Goal: Task Accomplishment & Management: Manage account settings

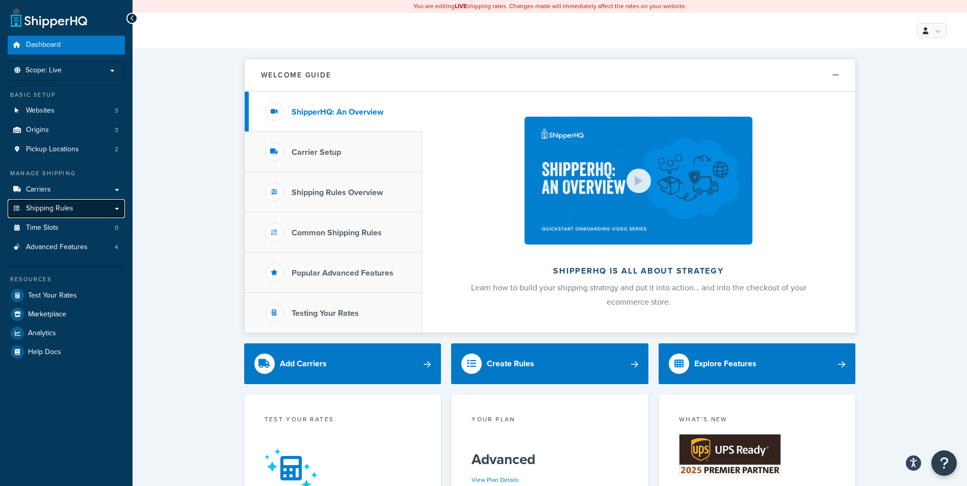
click at [69, 204] on span "Shipping Rules" at bounding box center [49, 208] width 47 height 9
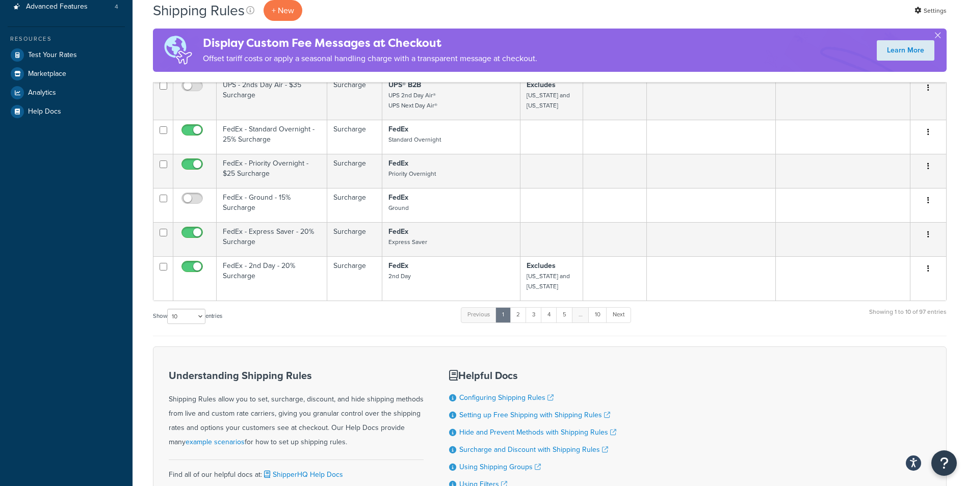
scroll to position [357, 0]
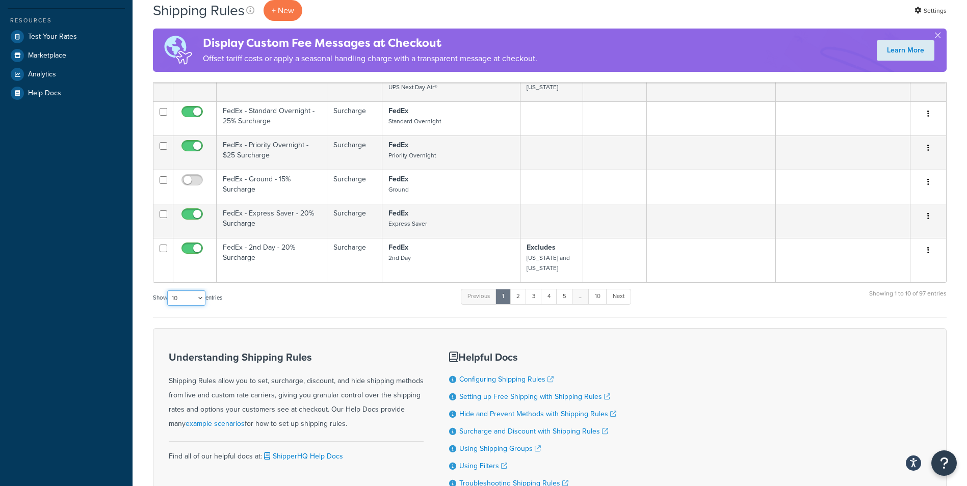
click at [200, 294] on select "10 15 25 50 100 1000" at bounding box center [186, 298] width 38 height 15
select select "100"
click at [168, 291] on select "10 15 25 50 100 1000" at bounding box center [186, 298] width 38 height 15
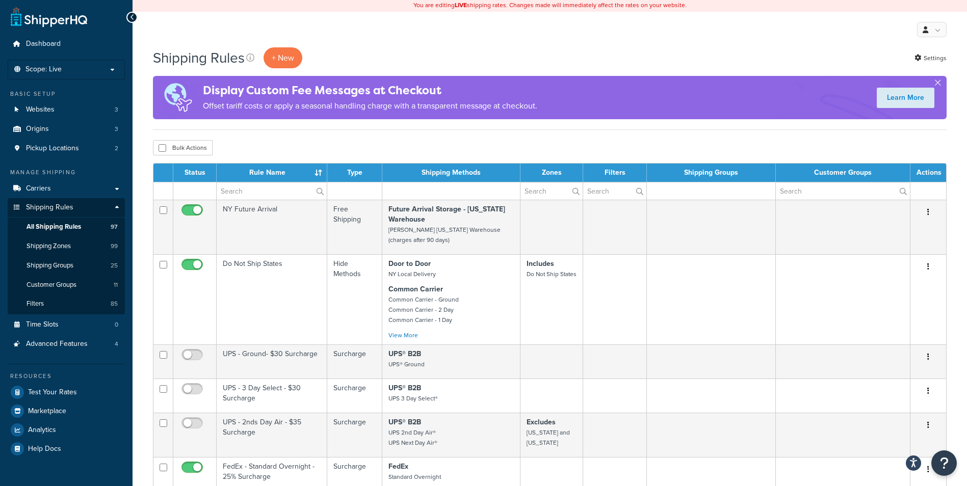
scroll to position [0, 0]
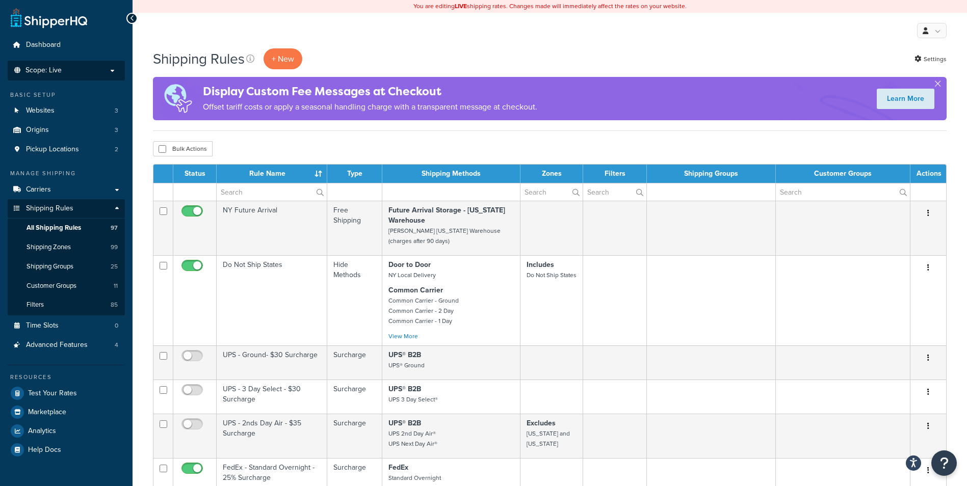
click at [80, 70] on p "Scope: Live" at bounding box center [66, 70] width 108 height 9
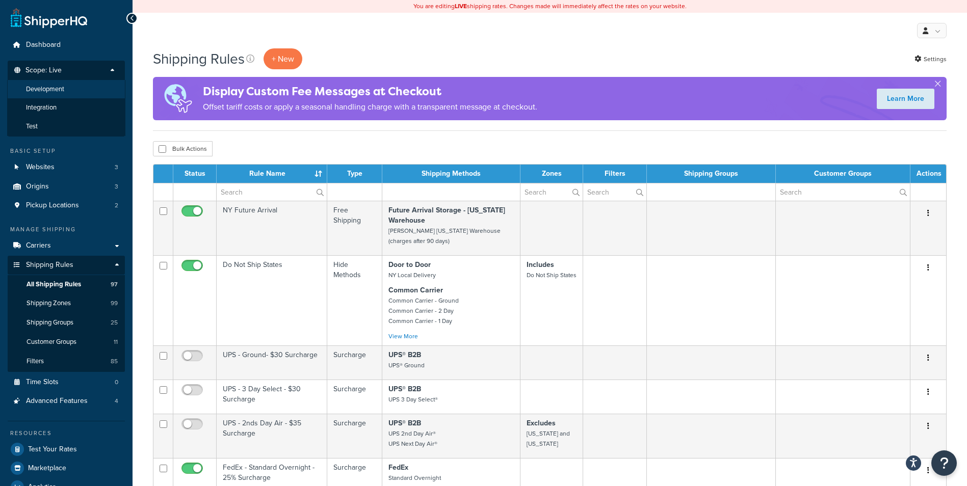
click at [72, 91] on li "Development" at bounding box center [66, 89] width 118 height 19
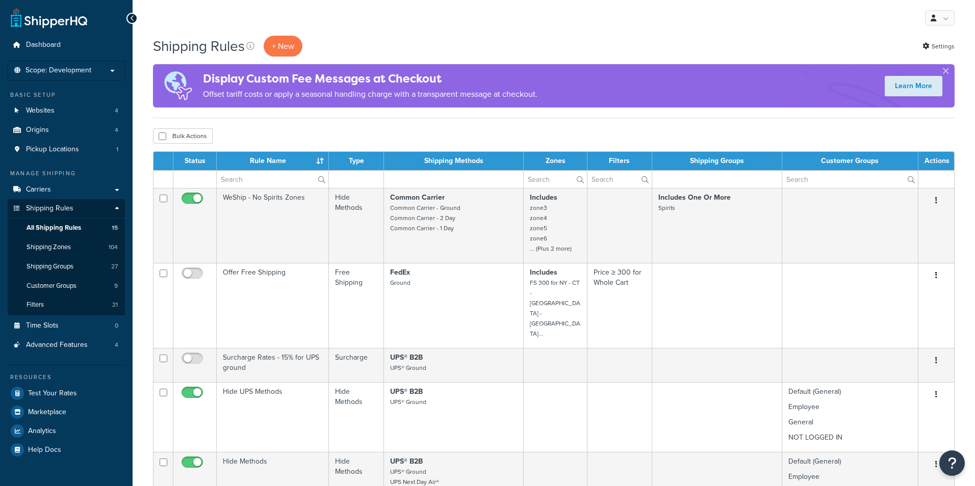
select select "100"
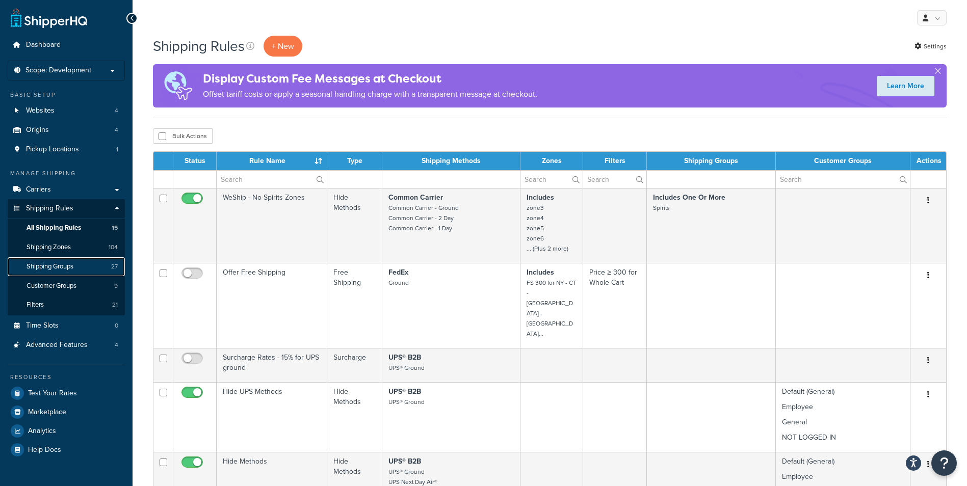
click at [67, 265] on span "Shipping Groups" at bounding box center [50, 267] width 47 height 9
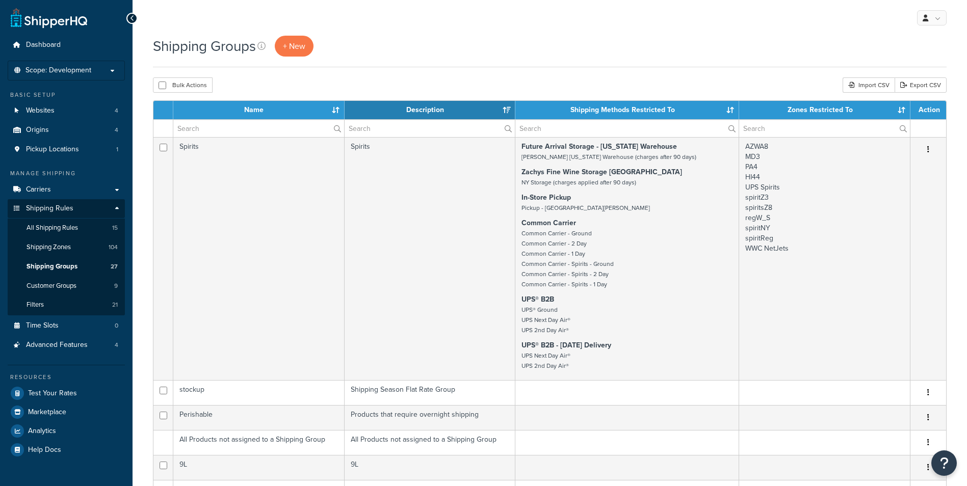
select select "15"
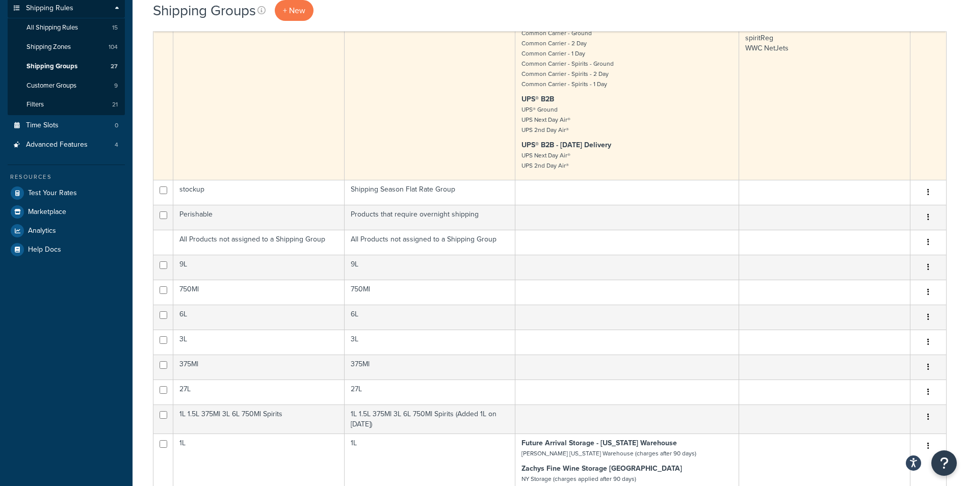
scroll to position [51, 0]
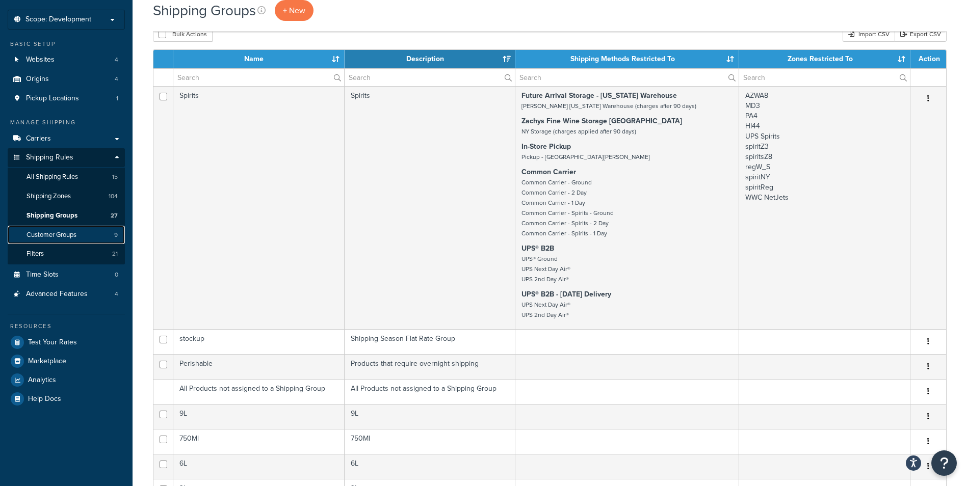
drag, startPoint x: 67, startPoint y: 228, endPoint x: 73, endPoint y: 228, distance: 6.1
click at [67, 227] on link "Customer Groups 9" at bounding box center [66, 235] width 117 height 19
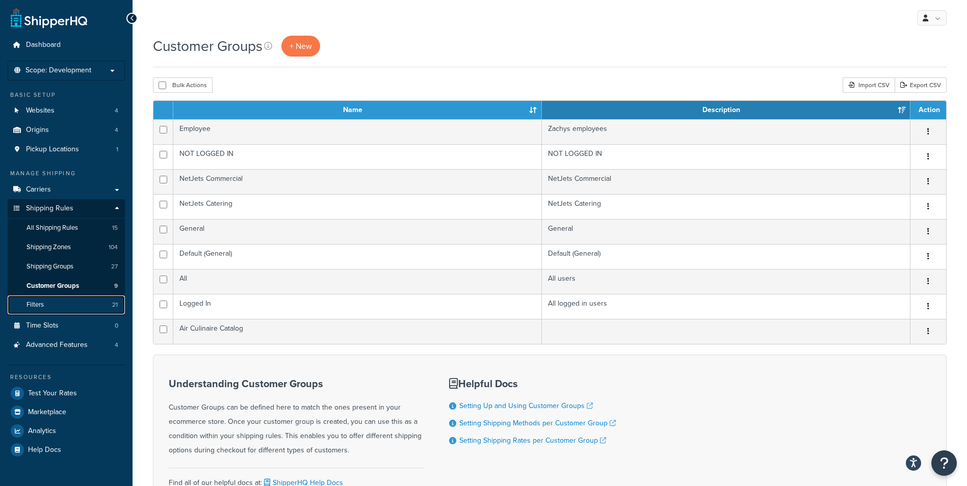
click at [41, 298] on link "Filters 21" at bounding box center [66, 305] width 117 height 19
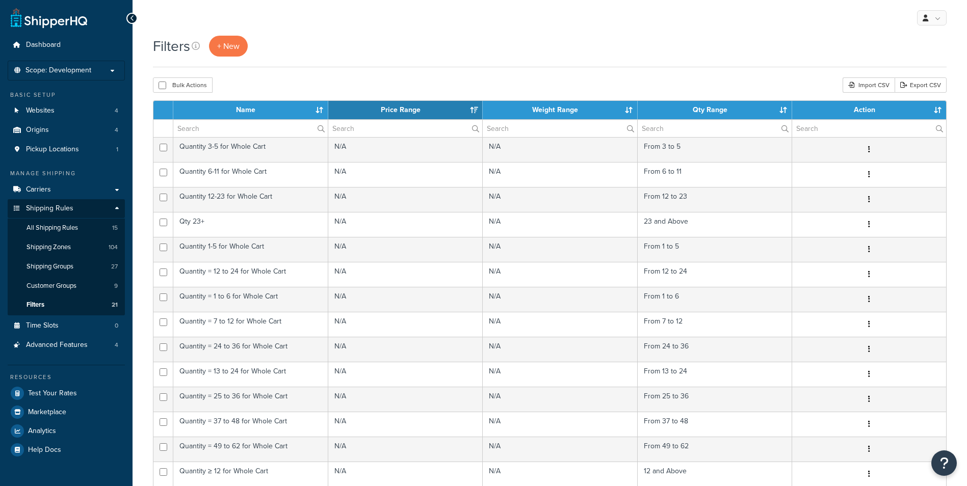
select select "15"
click at [57, 243] on span "Shipping Zones" at bounding box center [49, 247] width 44 height 9
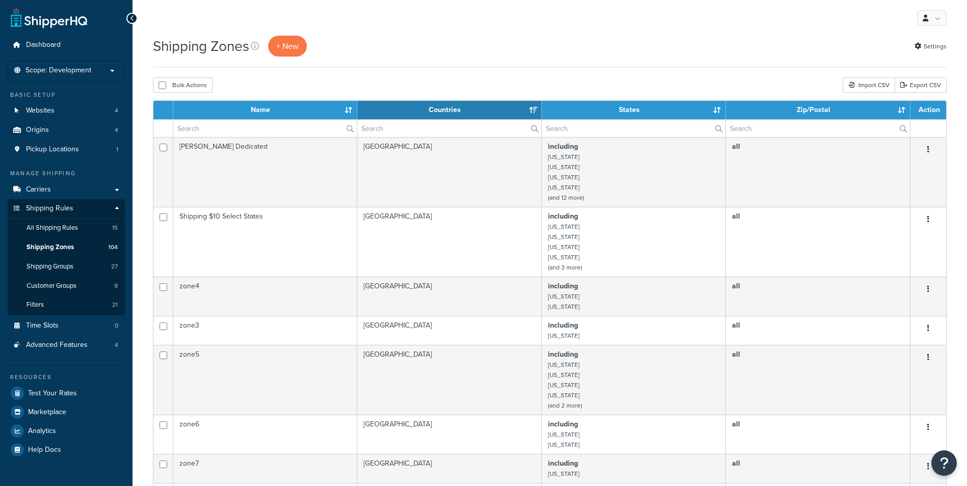
select select "15"
click at [75, 230] on span "All Shipping Rules" at bounding box center [52, 228] width 51 height 9
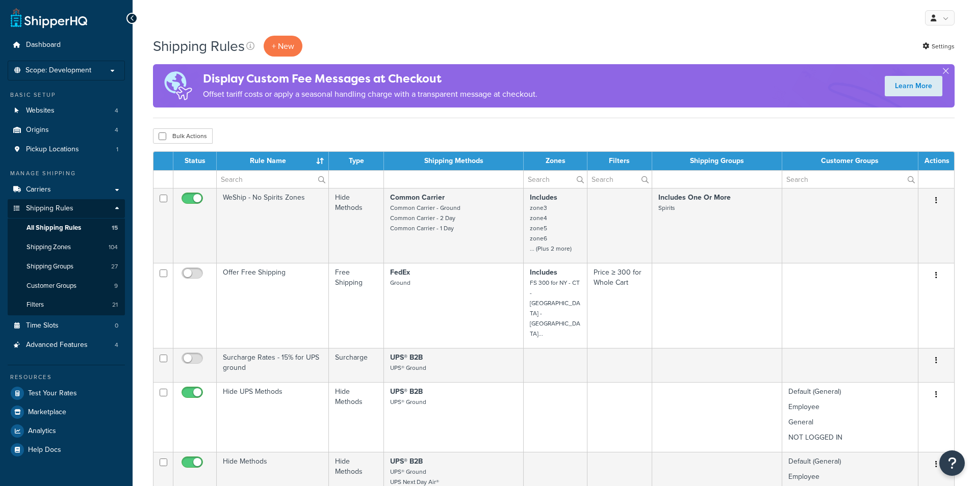
select select "100"
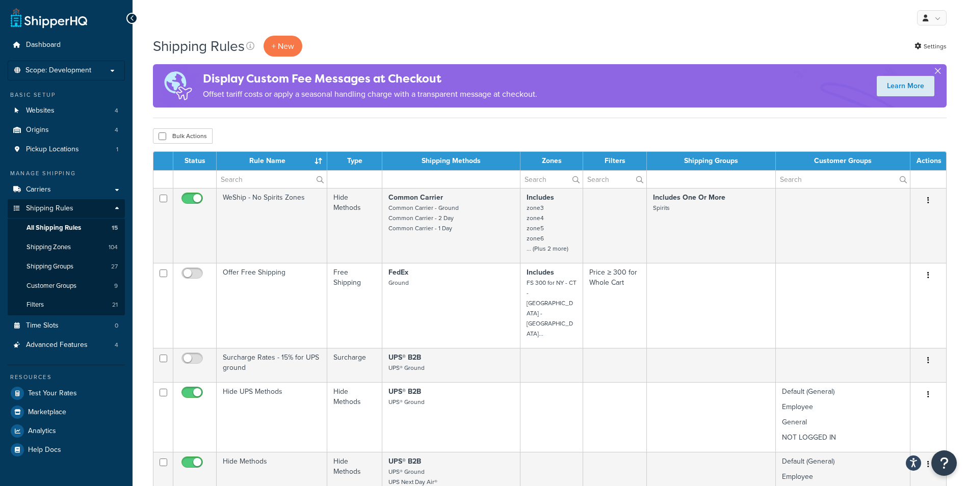
click at [938, 72] on button "button" at bounding box center [938, 73] width 3 height 3
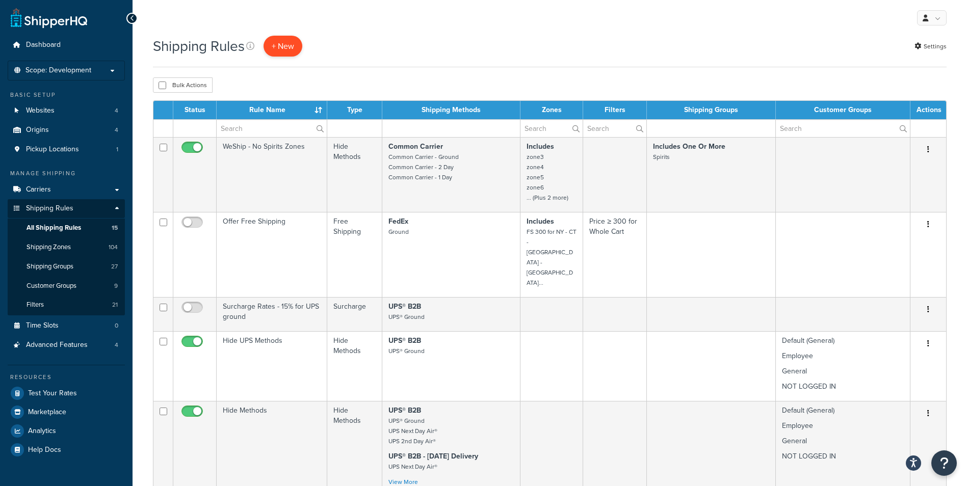
click at [285, 43] on p "+ New" at bounding box center [283, 46] width 39 height 21
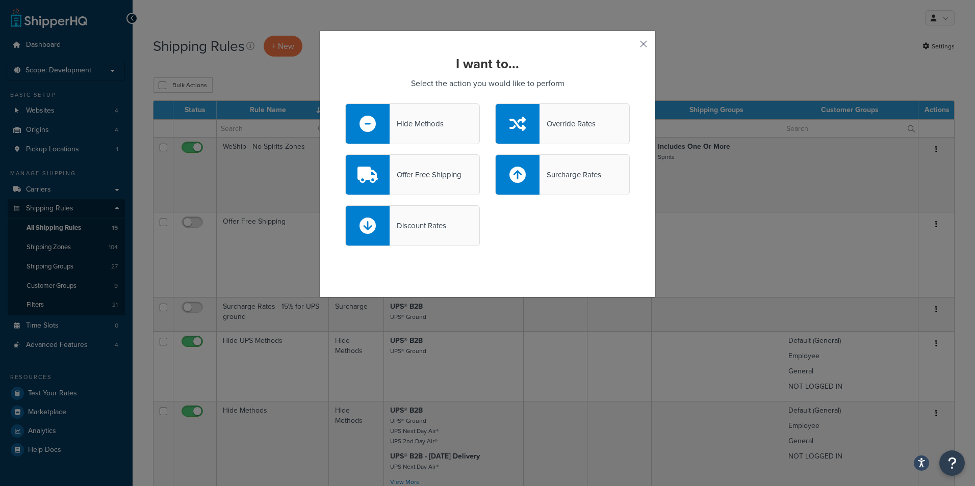
click at [504, 123] on div at bounding box center [518, 124] width 44 height 40
click at [0, 0] on input "Override Rates" at bounding box center [0, 0] width 0 height 0
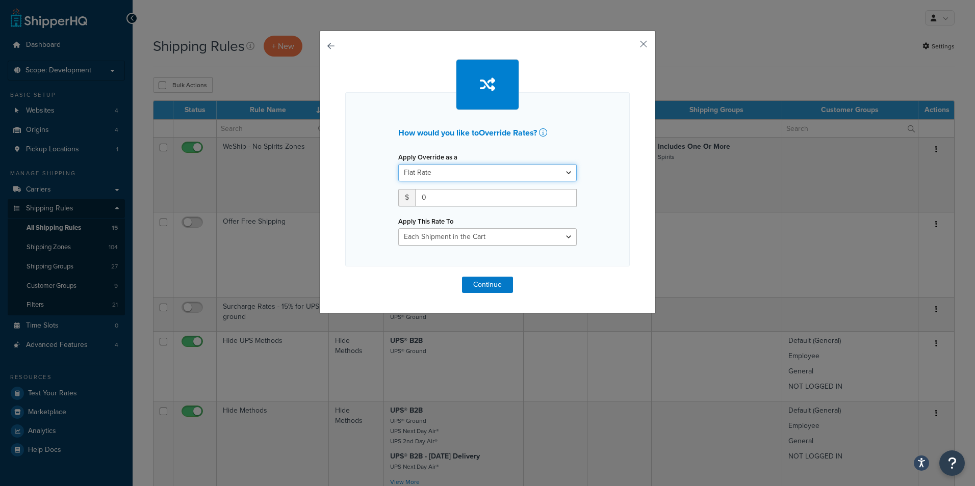
click at [477, 173] on select "Flat Rate Percentage Flat Rate & Percentage" at bounding box center [487, 172] width 178 height 17
click at [345, 277] on button "button" at bounding box center [345, 277] width 0 height 0
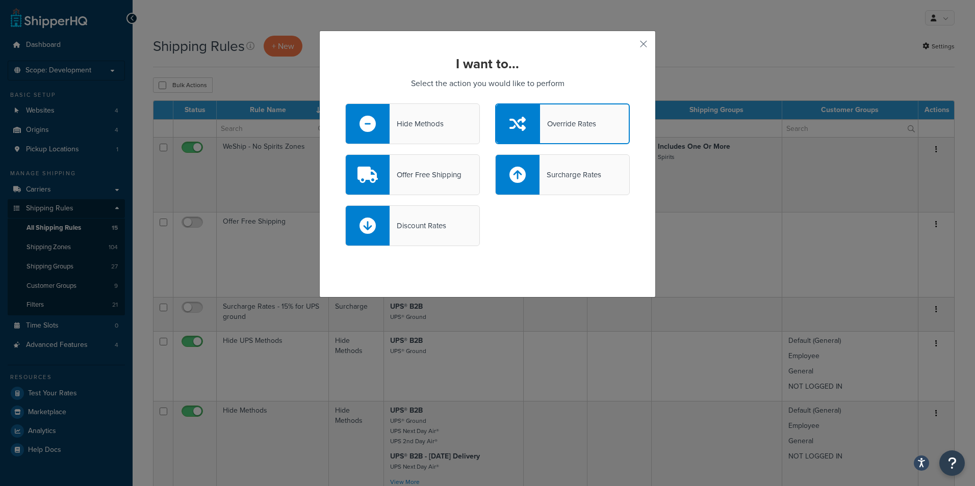
click at [442, 121] on div "Hide Methods" at bounding box center [412, 123] width 135 height 41
click at [0, 0] on input "Hide Methods" at bounding box center [0, 0] width 0 height 0
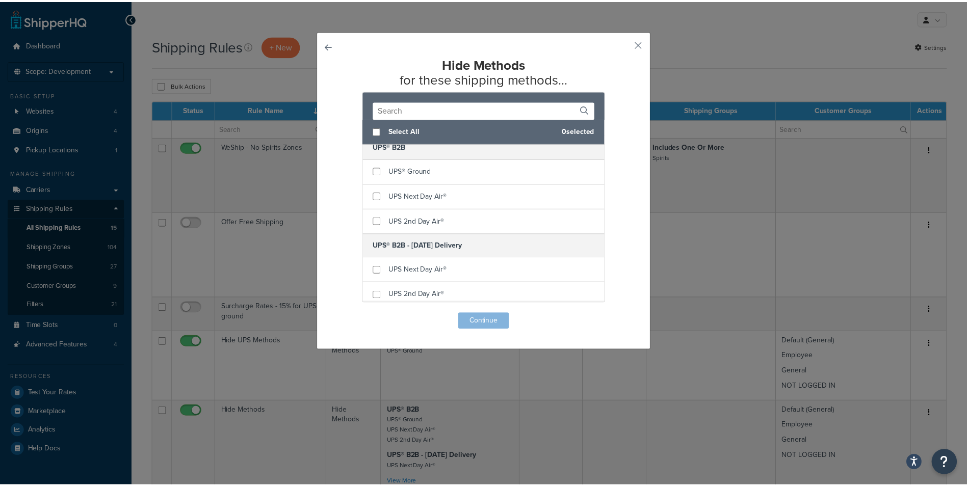
scroll to position [1632, 0]
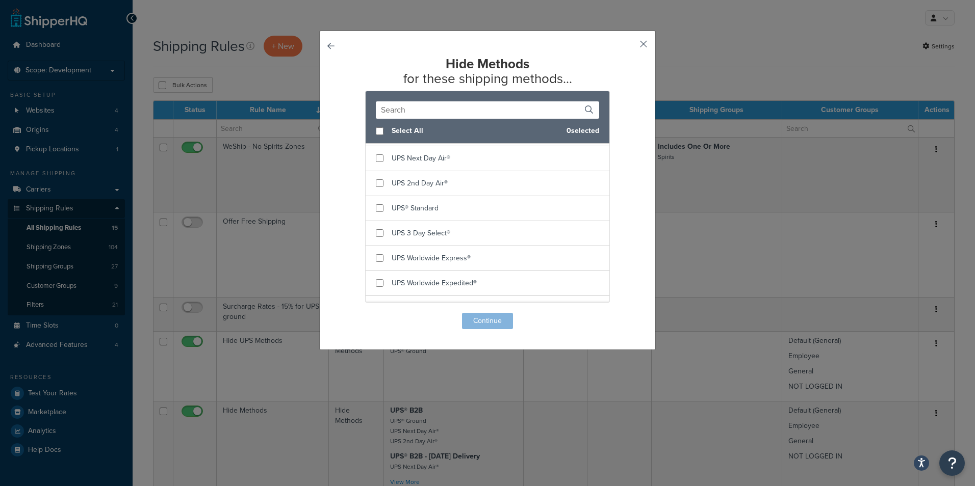
click at [630, 46] on button "button" at bounding box center [628, 47] width 3 height 3
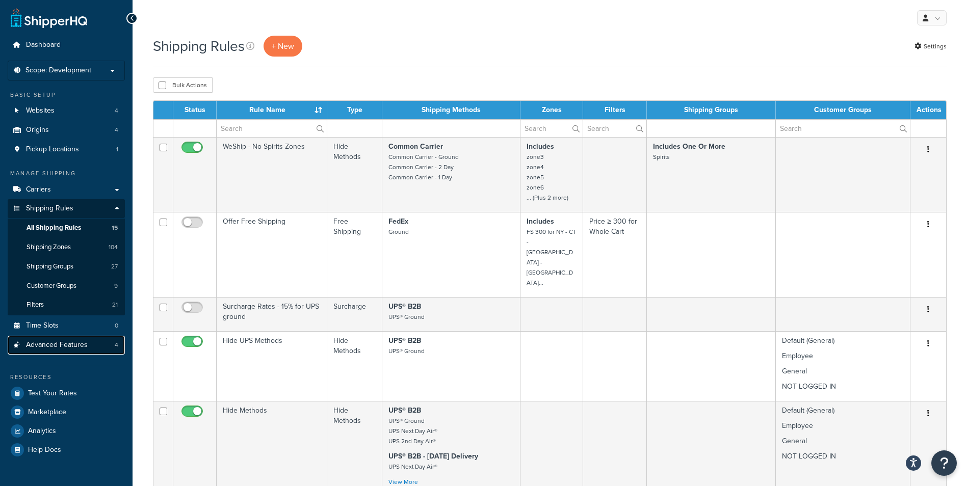
click at [90, 343] on link "Advanced Features 4" at bounding box center [66, 345] width 117 height 19
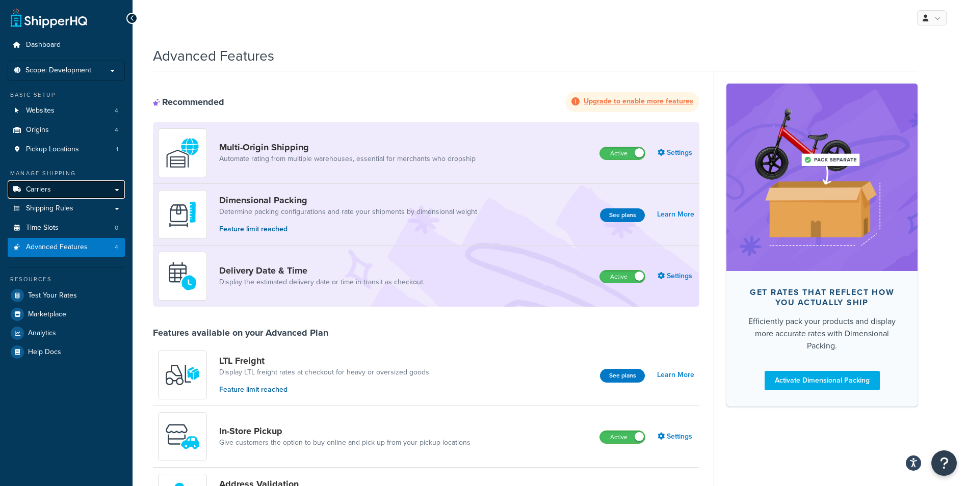
click at [52, 192] on link "Carriers" at bounding box center [66, 189] width 117 height 19
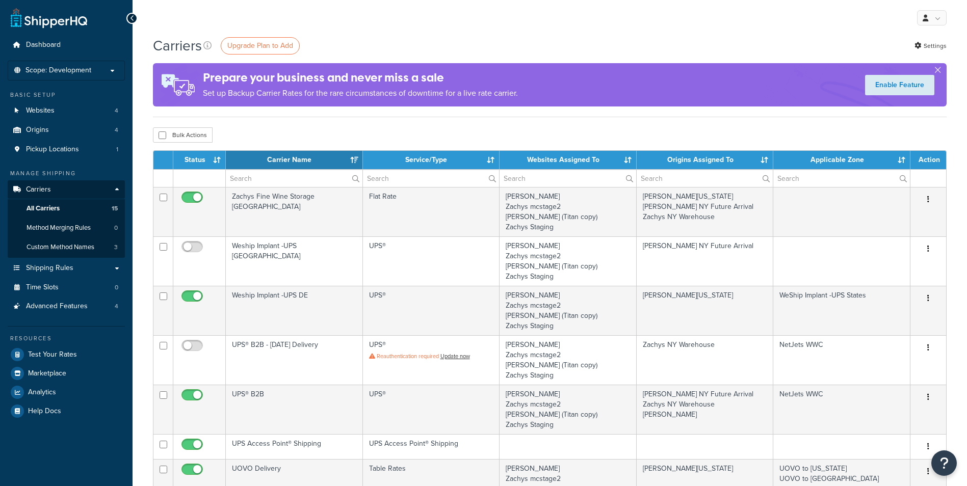
select select "15"
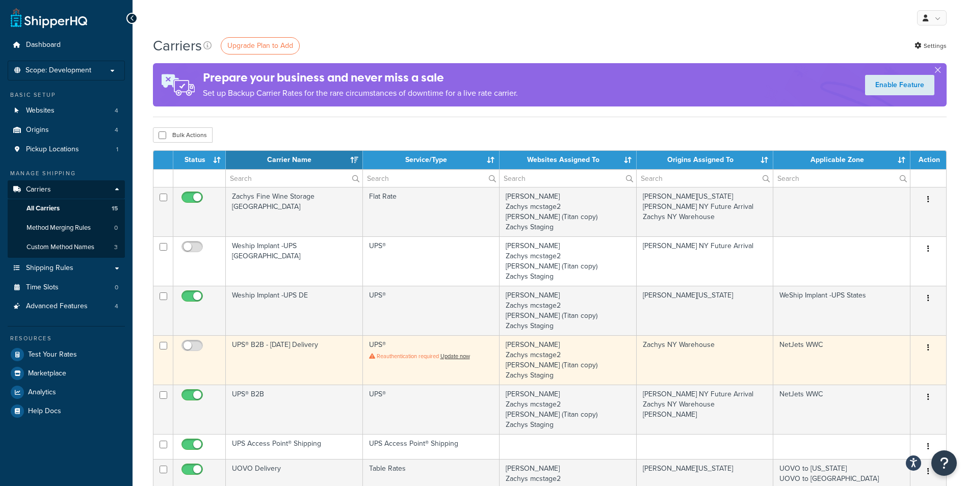
click at [304, 341] on td "UPS® B2B - [DATE] Delivery" at bounding box center [294, 359] width 137 height 49
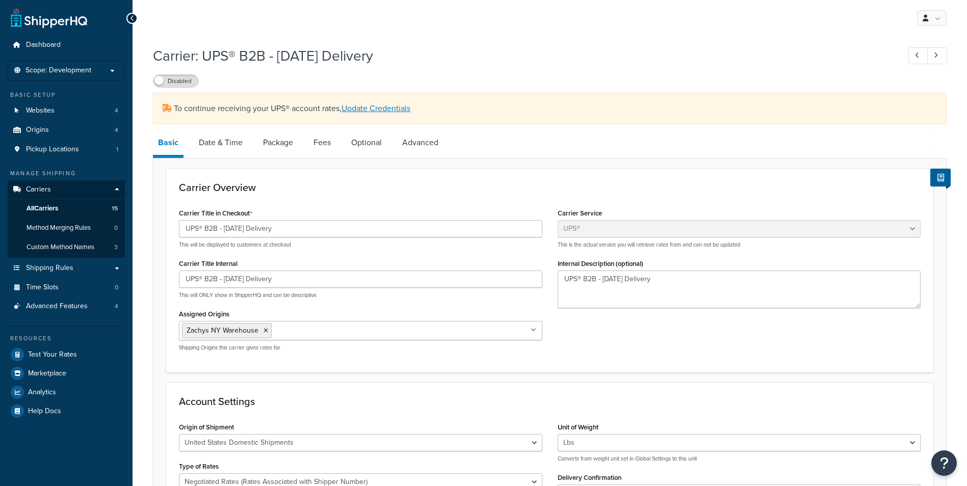
select select "ups"
select select "3"
click at [416, 139] on link "Advanced" at bounding box center [420, 143] width 46 height 24
select select "false"
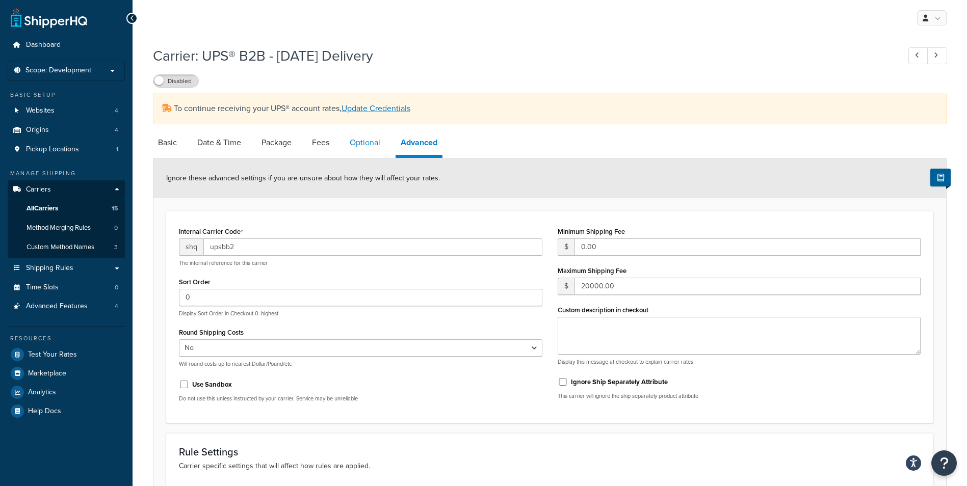
click at [371, 142] on link "Optional" at bounding box center [365, 143] width 41 height 24
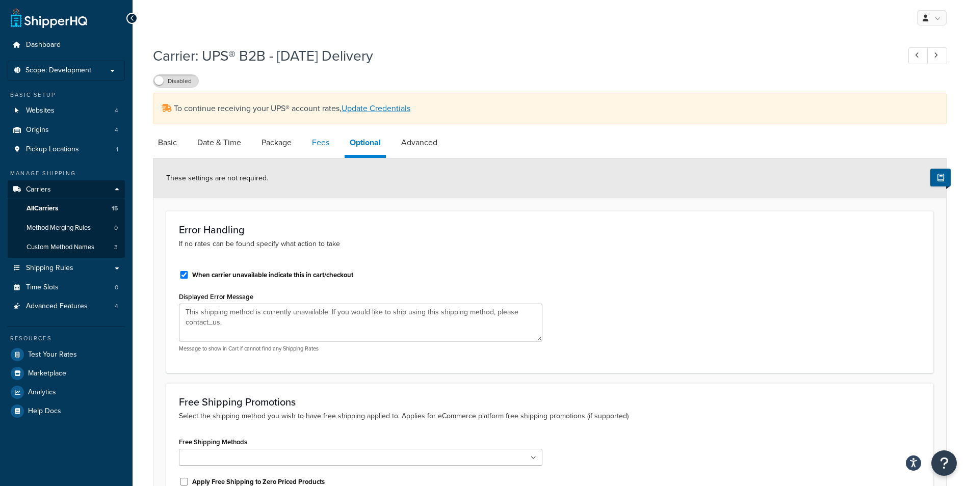
click at [329, 142] on link "Fees" at bounding box center [321, 143] width 28 height 24
select select "AFTER"
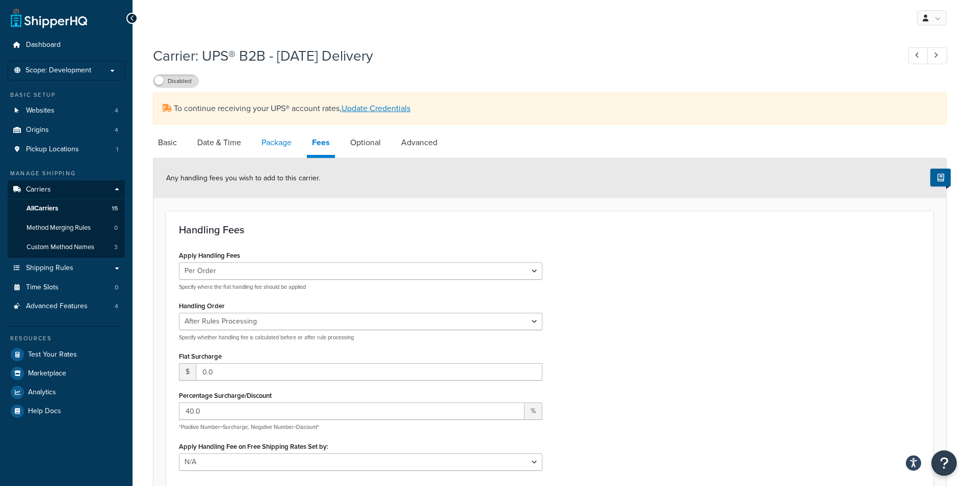
click at [291, 145] on link "Package" at bounding box center [276, 143] width 40 height 24
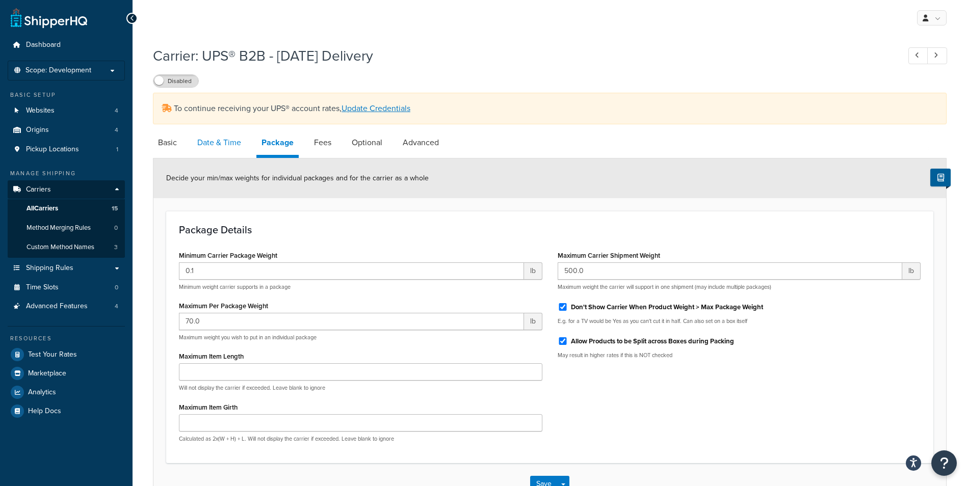
click at [222, 147] on link "Date & Time" at bounding box center [219, 143] width 54 height 24
select select "yMd"
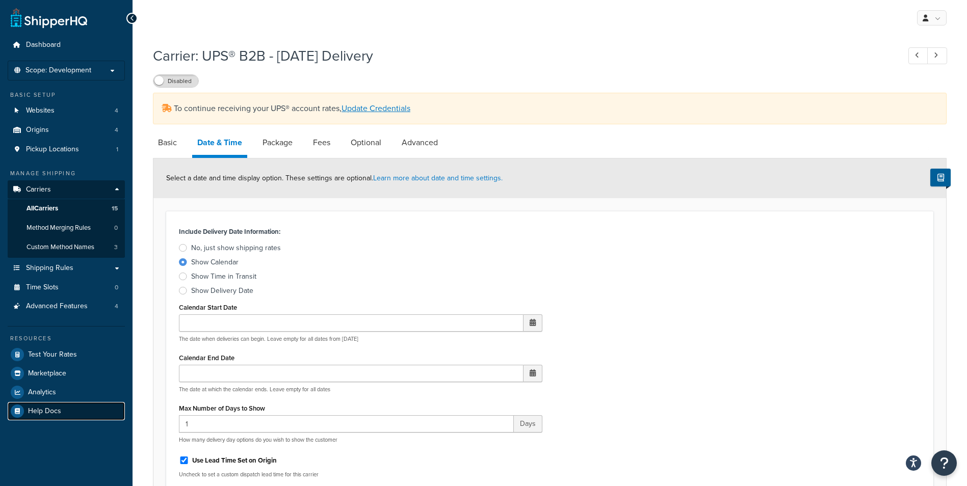
click at [49, 408] on span "Help Docs" at bounding box center [44, 411] width 33 height 9
click at [289, 147] on link "Package" at bounding box center [277, 143] width 40 height 24
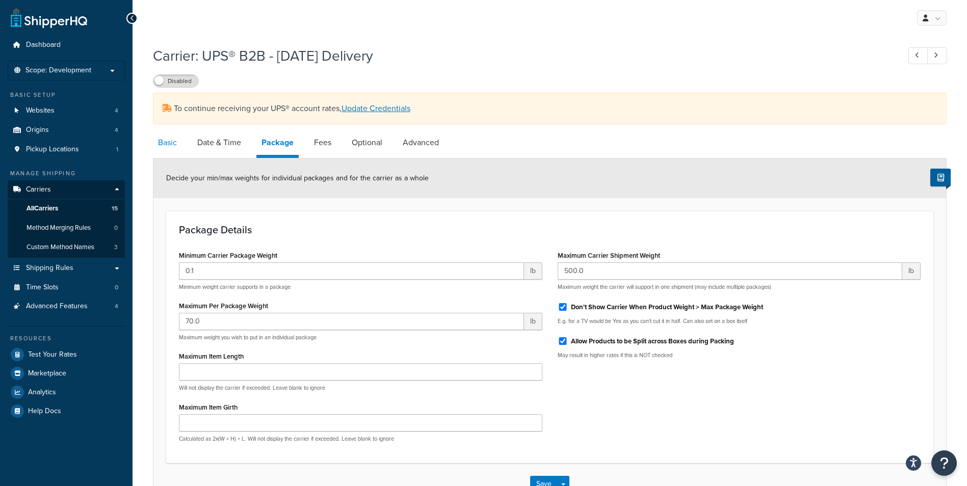
click at [160, 139] on link "Basic" at bounding box center [167, 143] width 29 height 24
select select "ups"
select select "3"
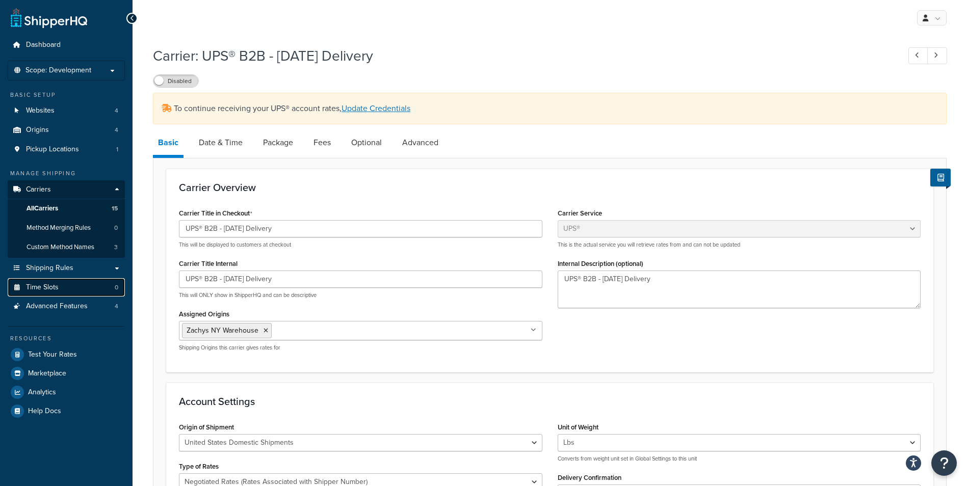
click at [81, 288] on link "Time Slots 0" at bounding box center [66, 287] width 117 height 19
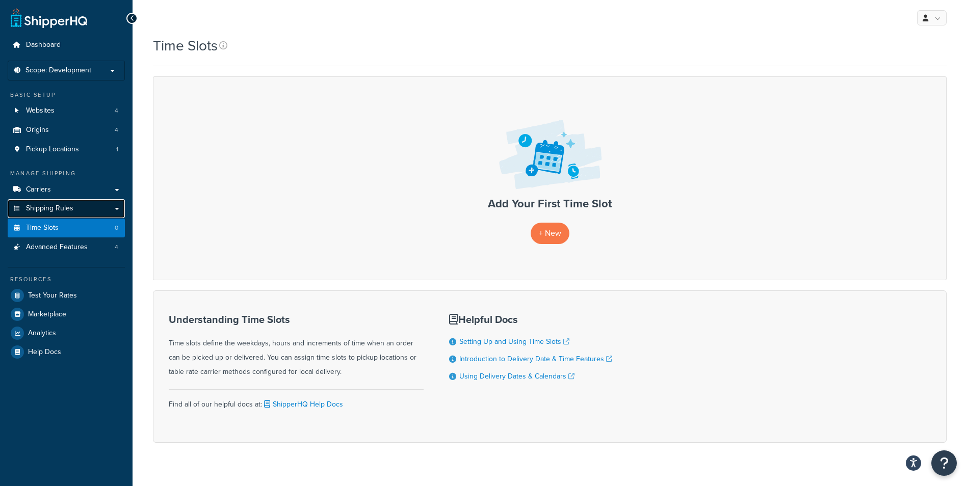
click at [72, 205] on span "Shipping Rules" at bounding box center [49, 208] width 47 height 9
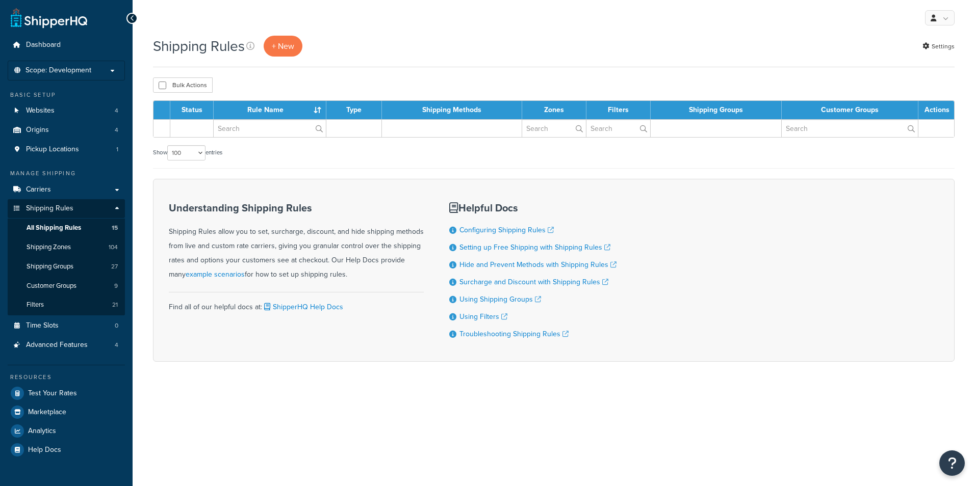
select select "100"
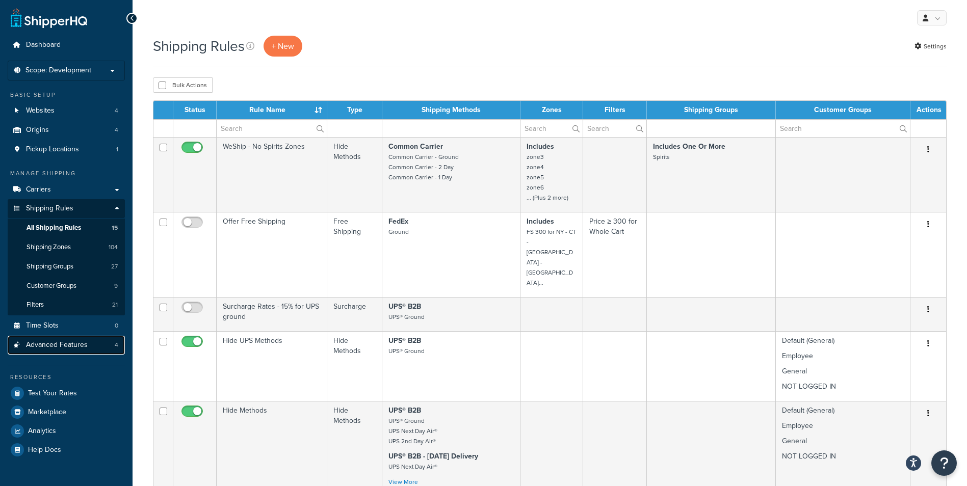
click at [72, 341] on span "Advanced Features" at bounding box center [57, 345] width 62 height 9
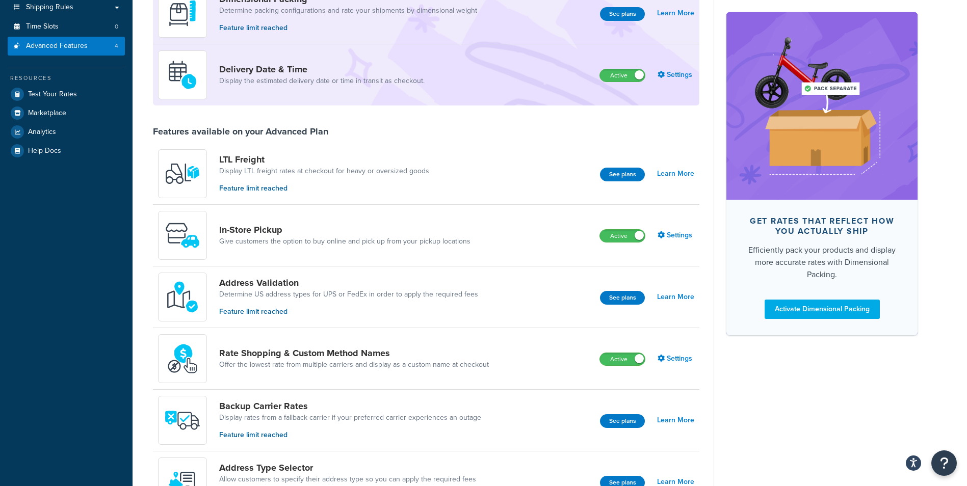
scroll to position [160, 0]
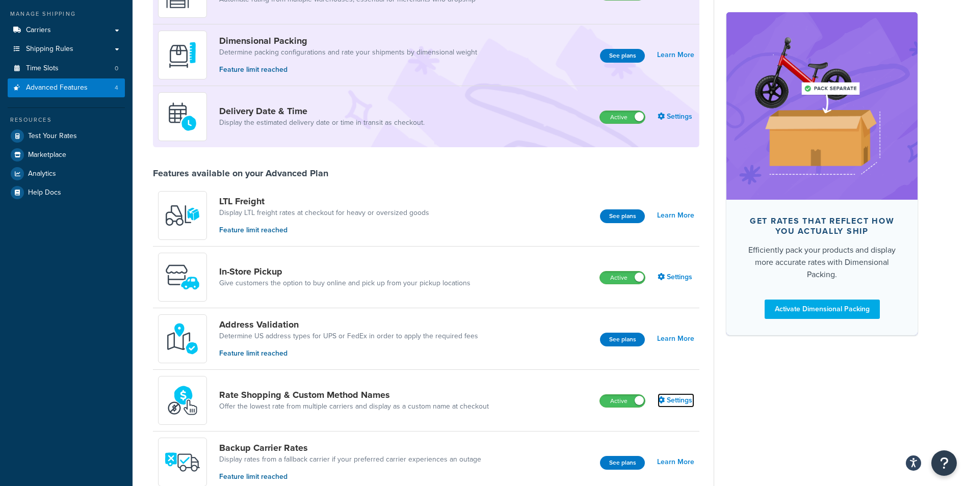
click at [686, 403] on link "Settings" at bounding box center [676, 401] width 37 height 14
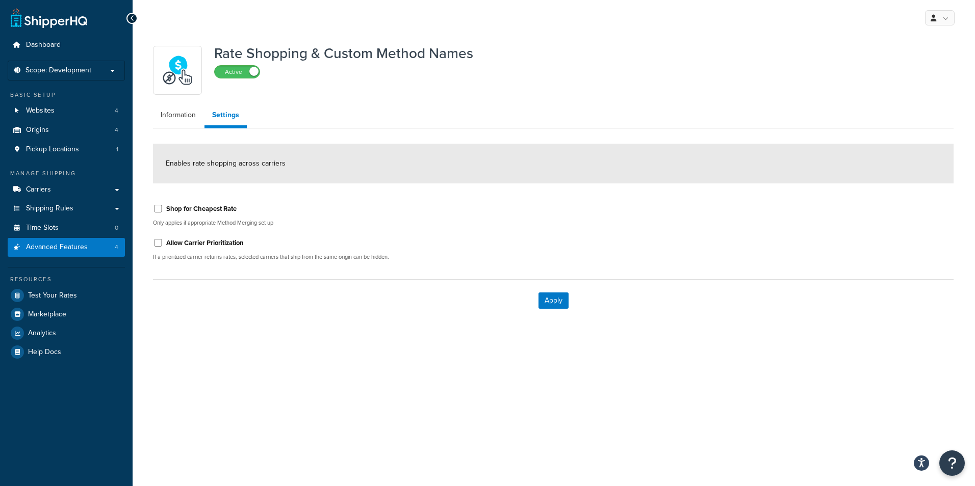
drag, startPoint x: 128, startPoint y: 16, endPoint x: 136, endPoint y: 18, distance: 7.4
click at [130, 18] on div at bounding box center [131, 18] width 11 height 11
click at [133, 21] on icon at bounding box center [132, 18] width 5 height 7
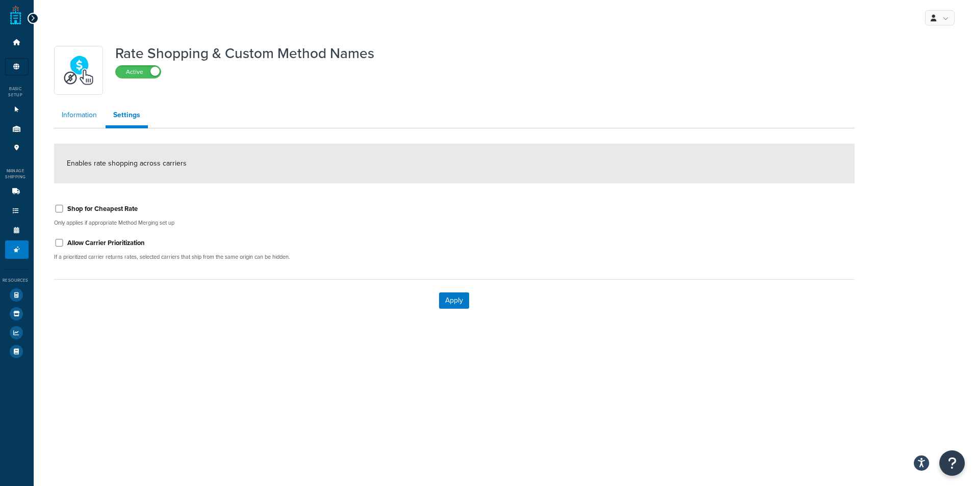
click at [87, 116] on link "Information" at bounding box center [79, 115] width 50 height 20
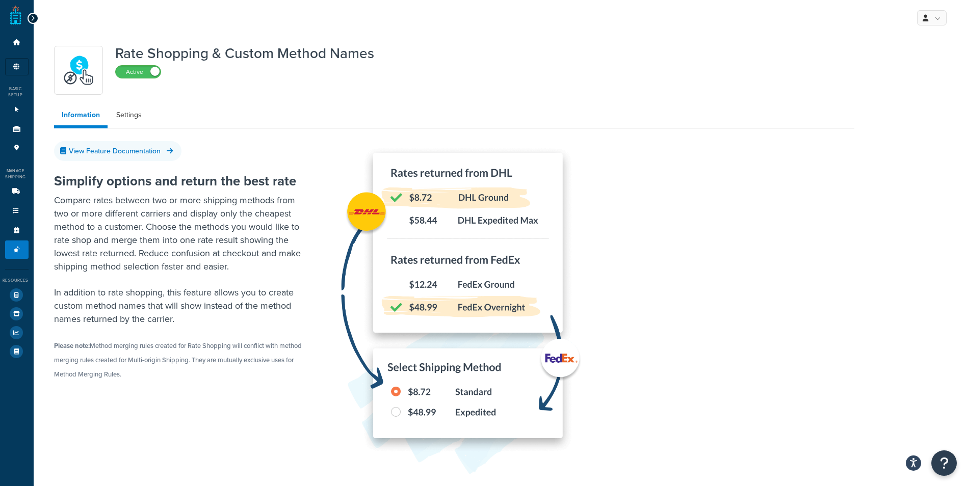
click at [31, 20] on icon at bounding box center [33, 18] width 5 height 7
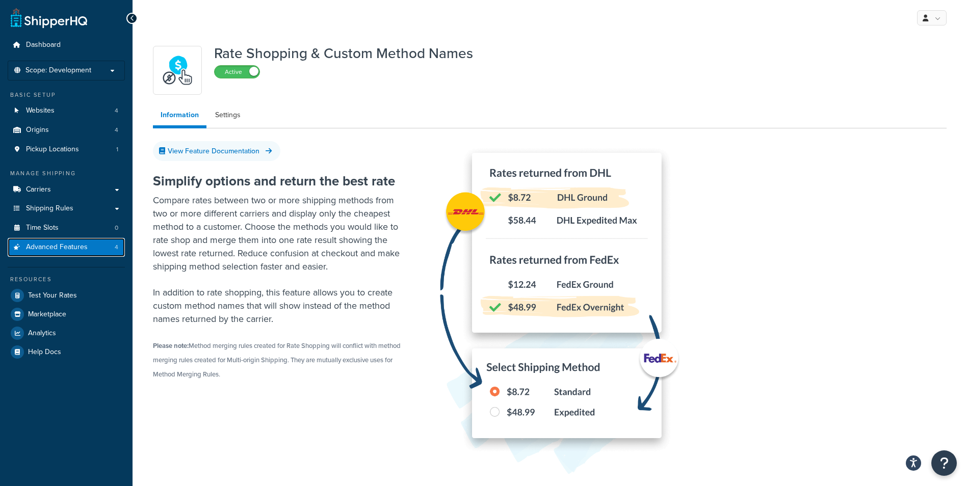
click at [60, 246] on span "Advanced Features" at bounding box center [57, 247] width 62 height 9
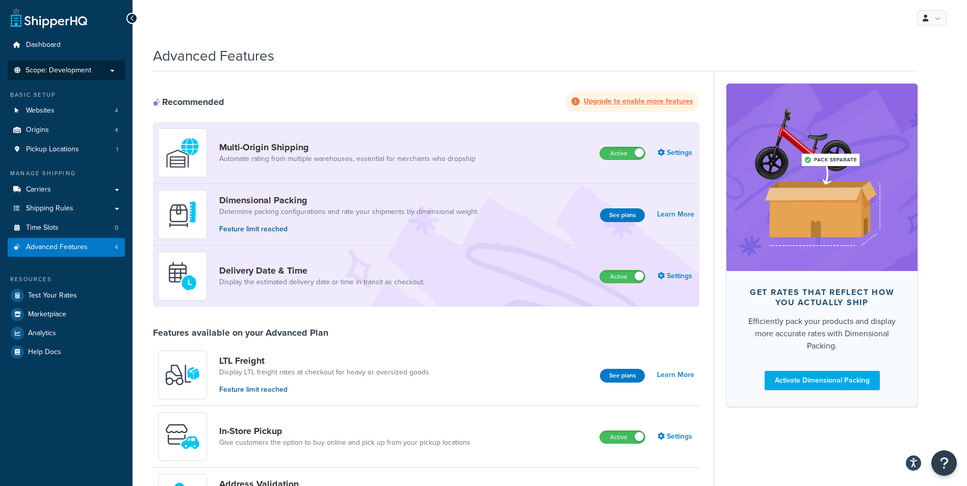
click at [69, 71] on span "Scope: Development" at bounding box center [58, 70] width 66 height 9
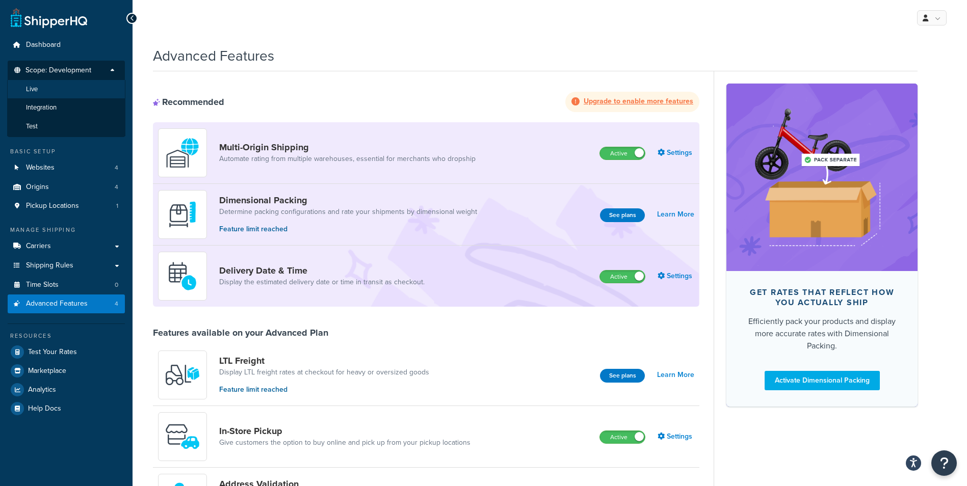
click at [71, 90] on li "Live" at bounding box center [66, 89] width 118 height 19
